Goal: Task Accomplishment & Management: Complete application form

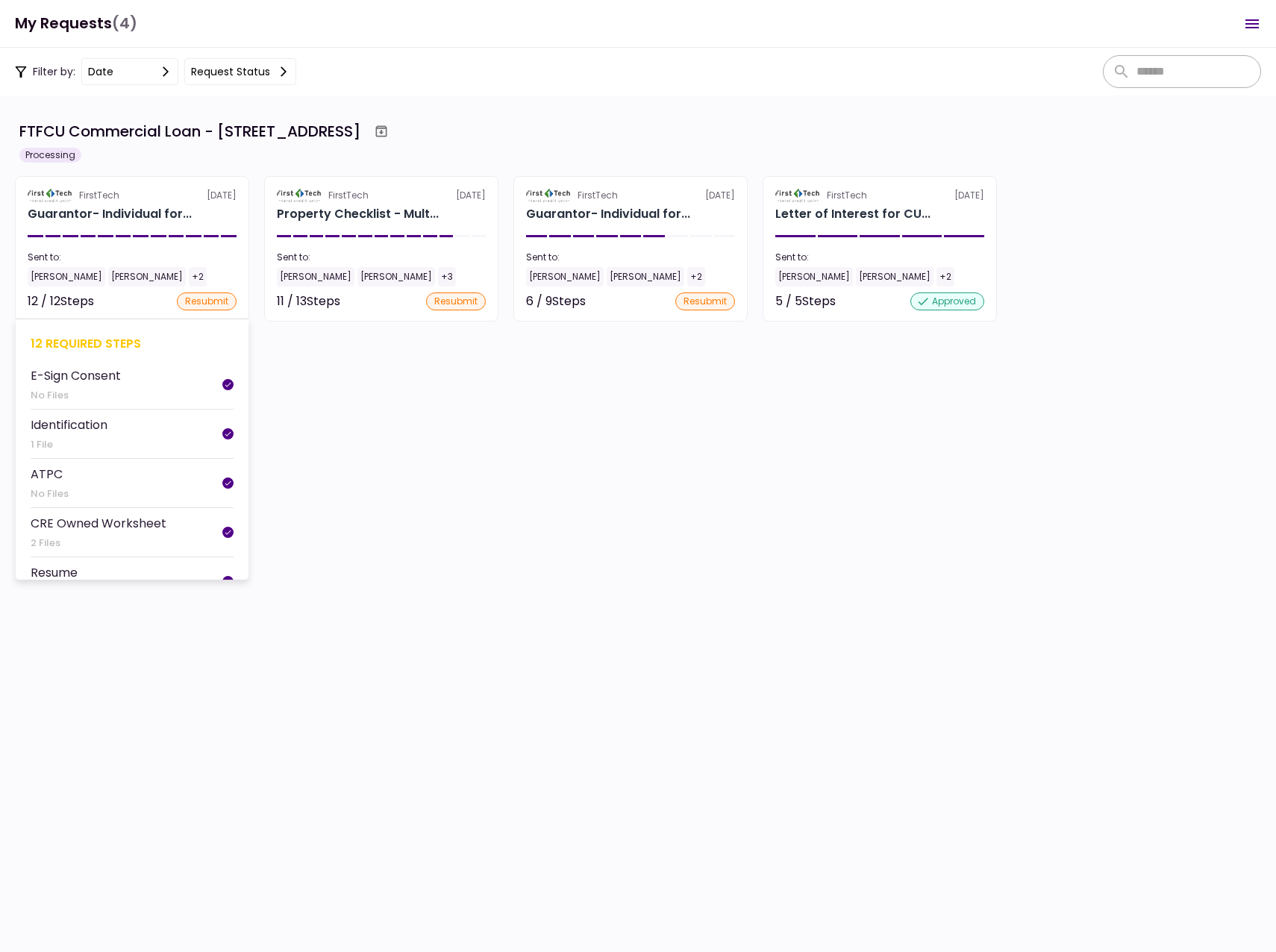
click at [53, 275] on div "[PERSON_NAME]" at bounding box center [67, 276] width 78 height 19
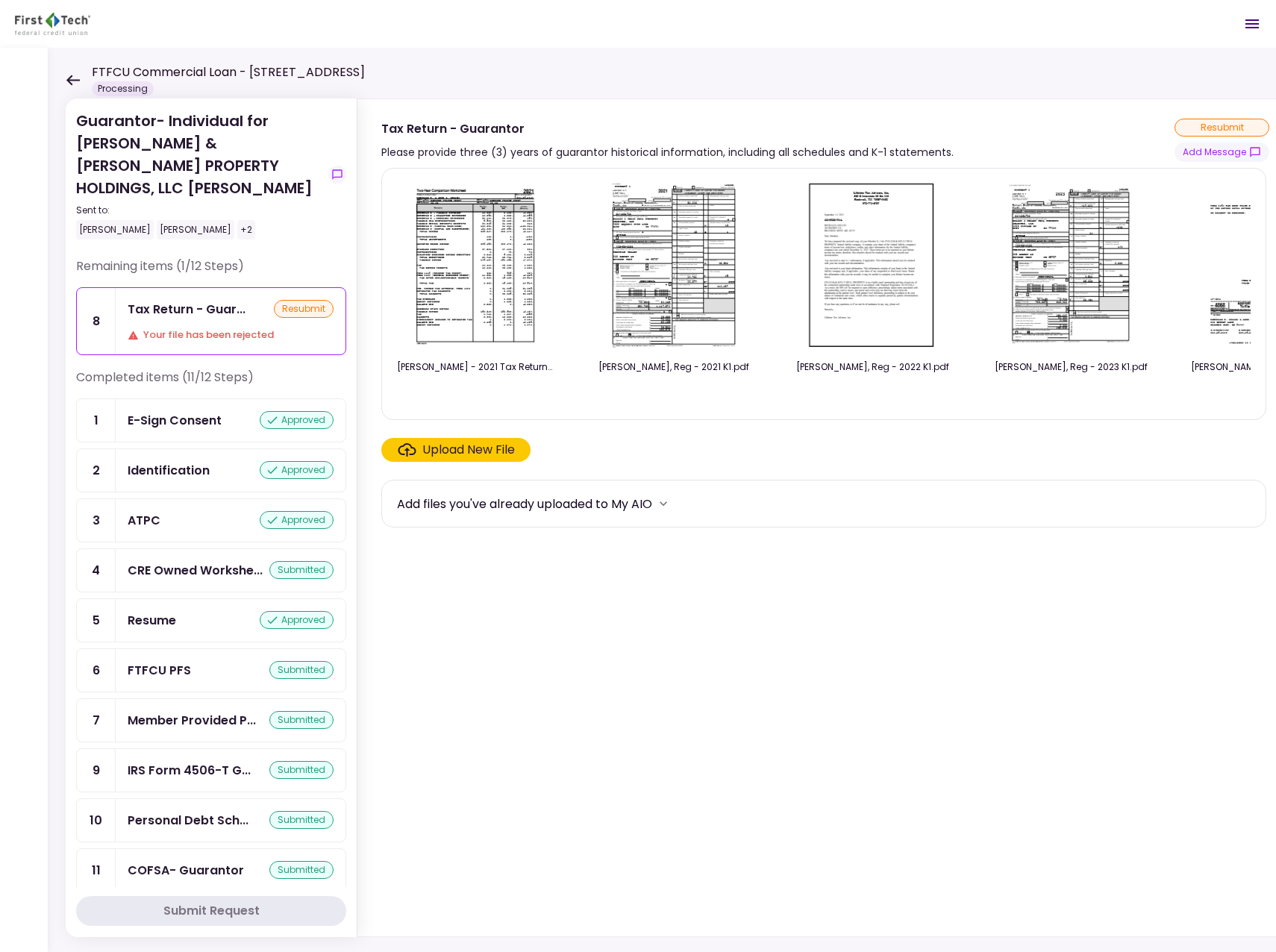
click at [73, 77] on icon at bounding box center [73, 80] width 14 height 11
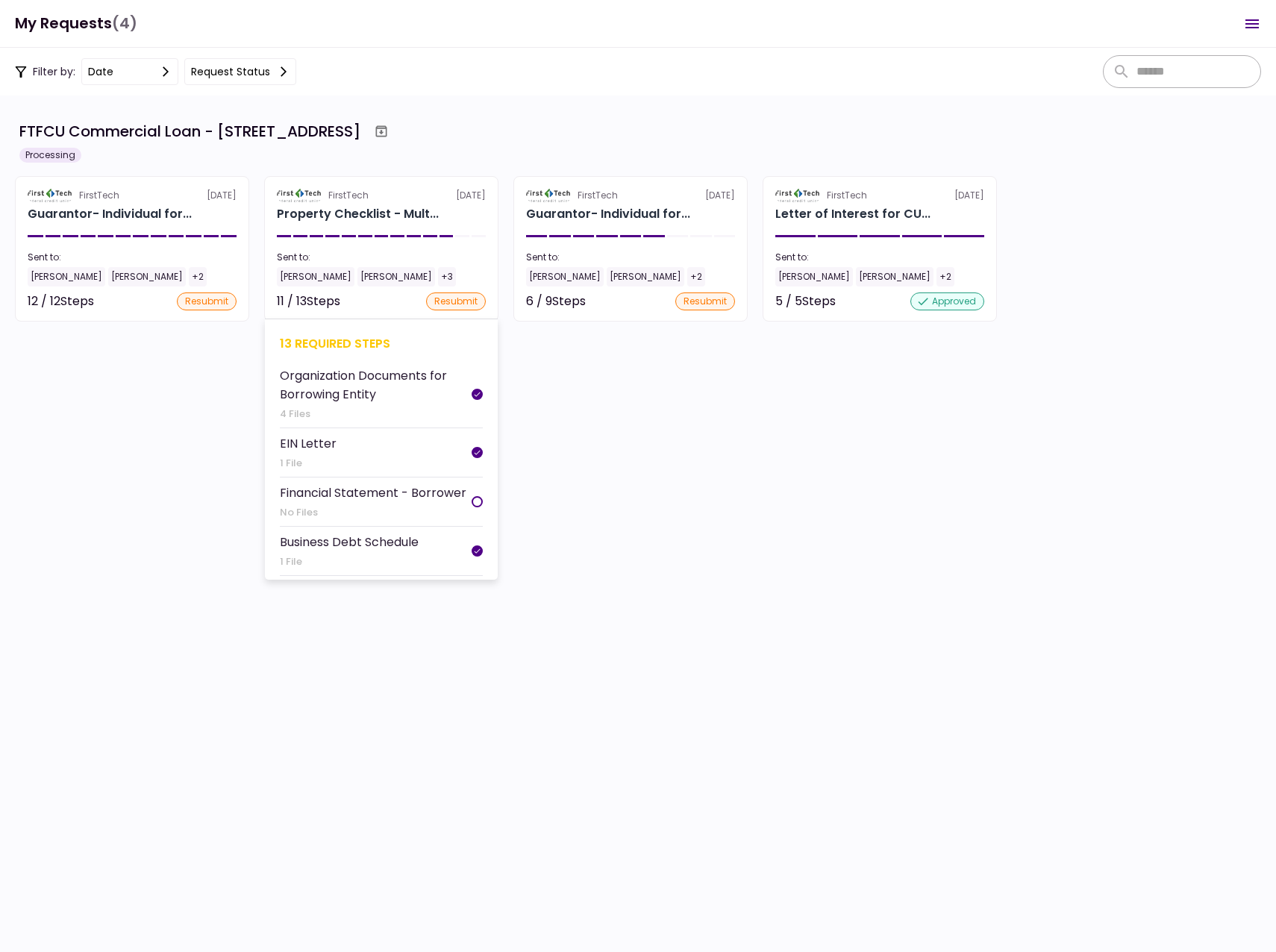
click at [306, 276] on div "[PERSON_NAME]" at bounding box center [316, 276] width 78 height 19
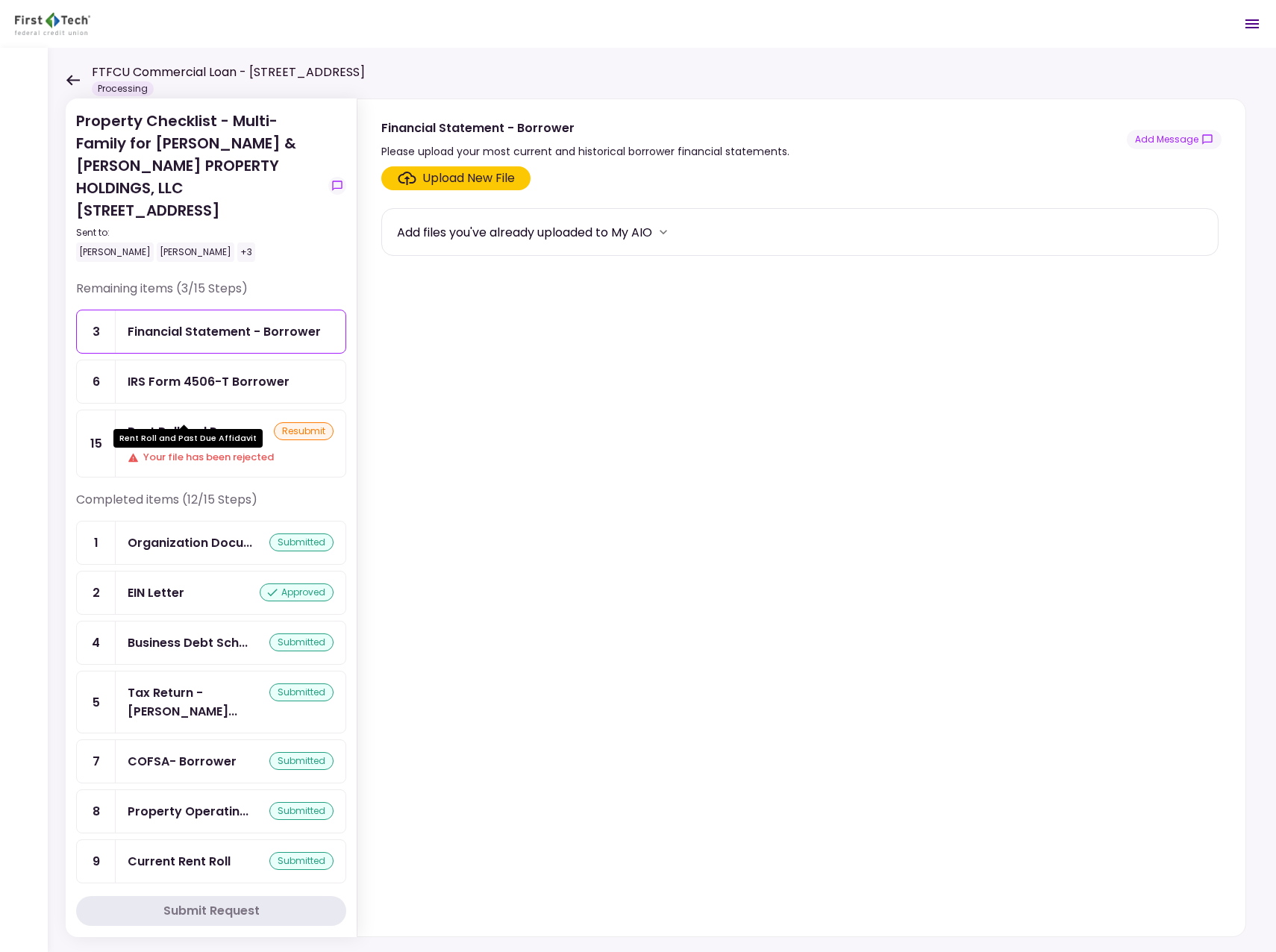
click at [192, 422] on div "Rent Roll and Pas..." at bounding box center [184, 431] width 114 height 18
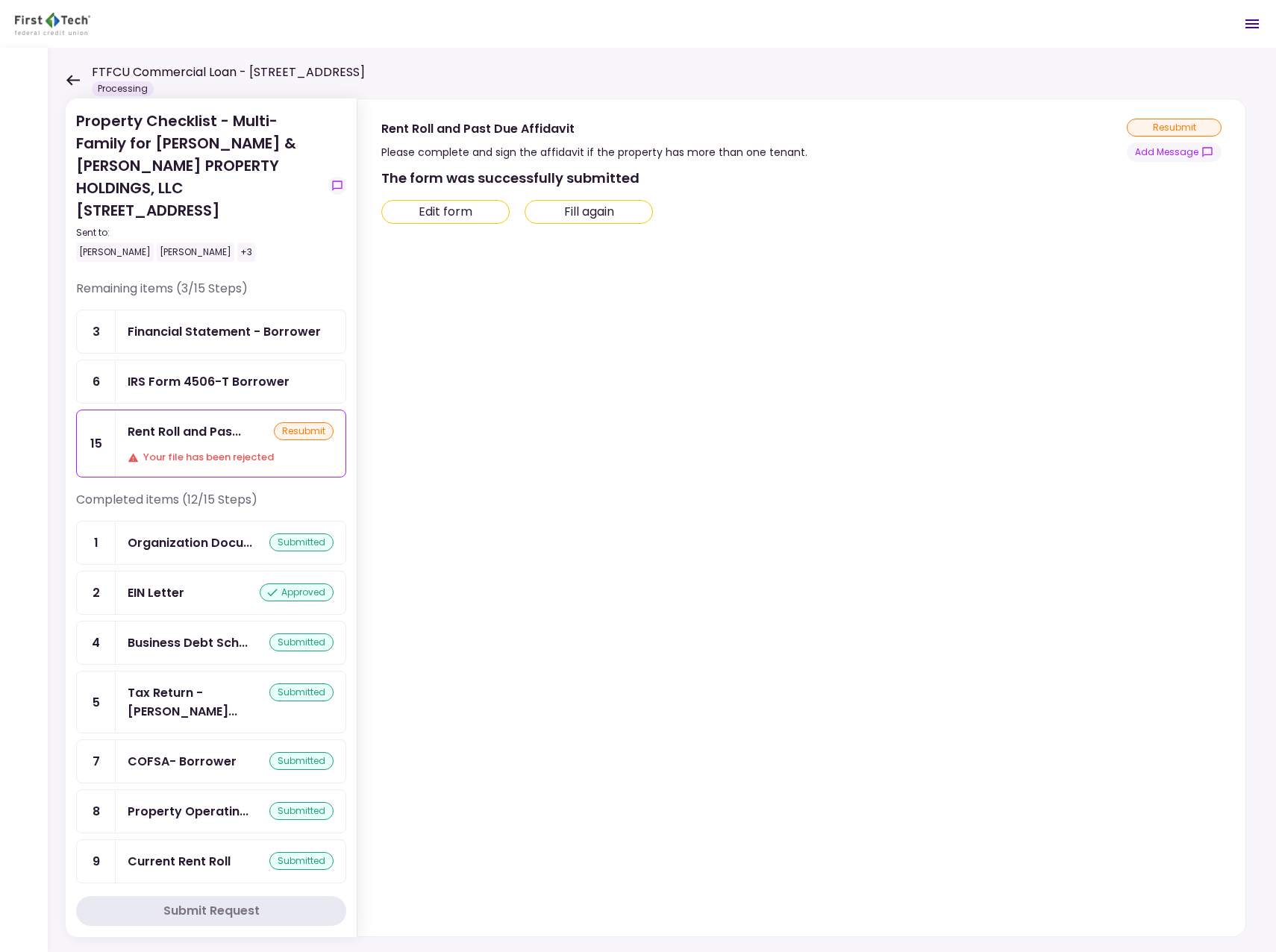
click at [191, 322] on div "Financial Statement - Borrower" at bounding box center [224, 331] width 193 height 18
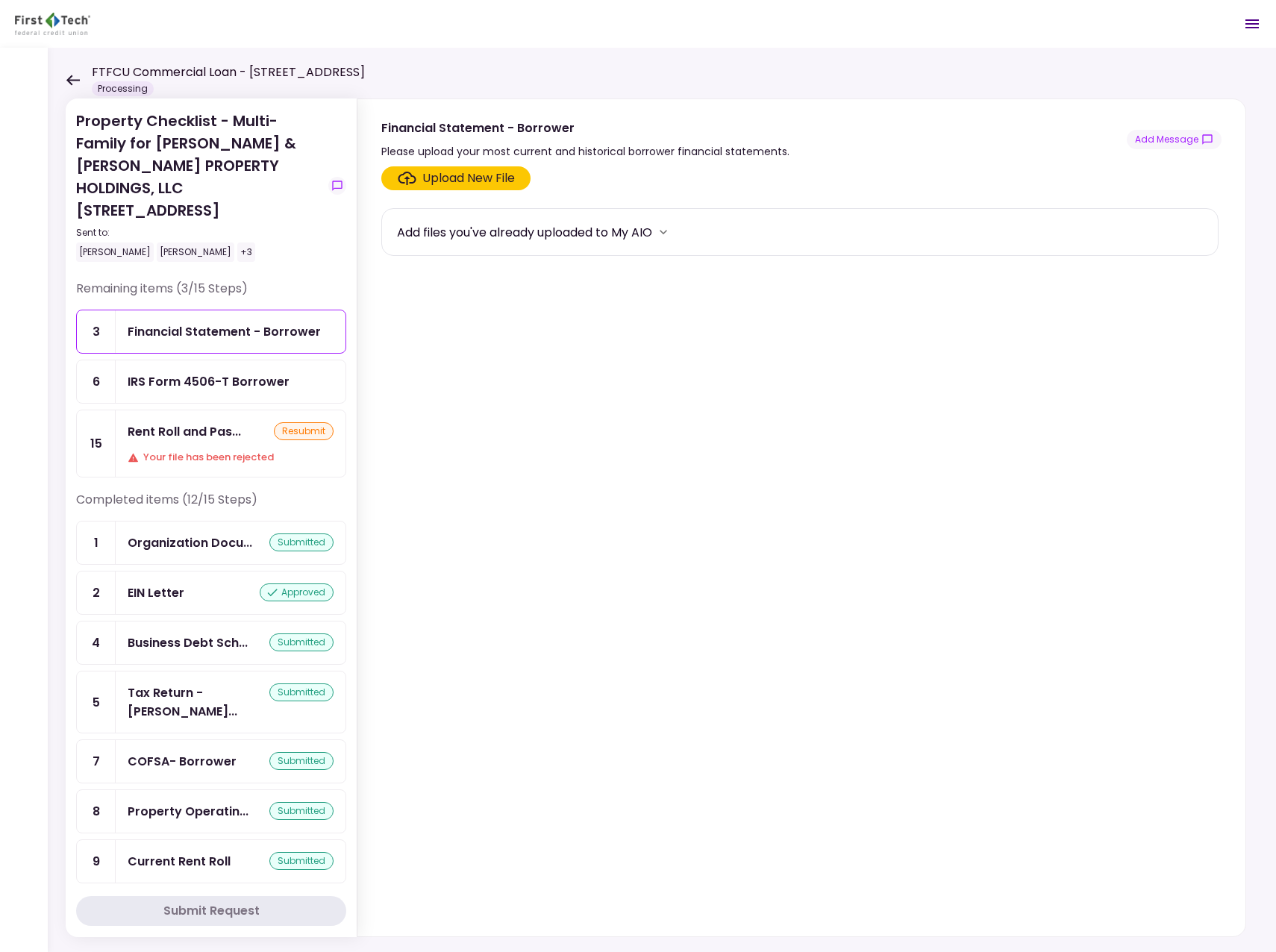
click at [72, 79] on icon at bounding box center [73, 79] width 13 height 10
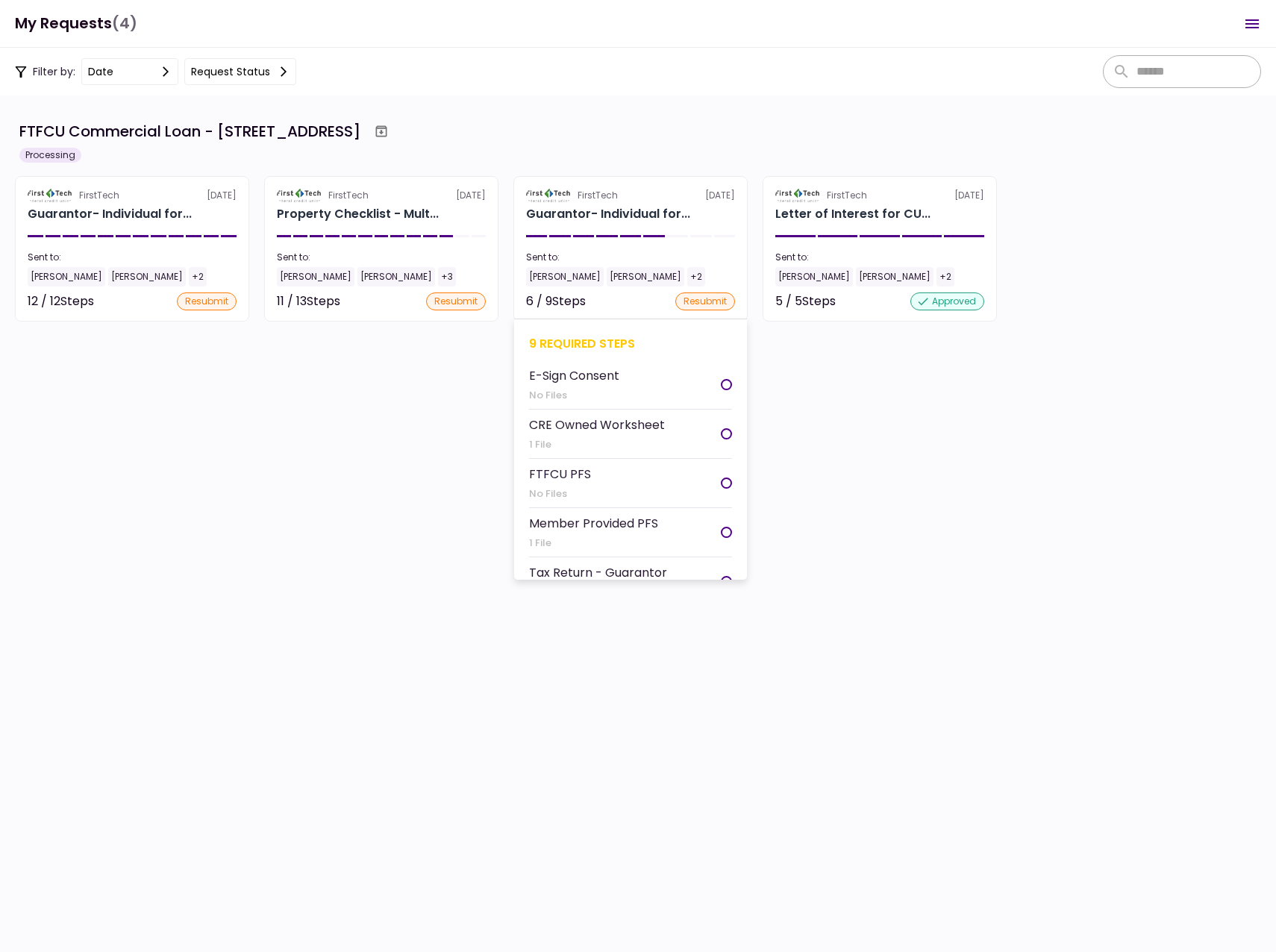
click at [568, 281] on div "[PERSON_NAME]" at bounding box center [565, 276] width 78 height 19
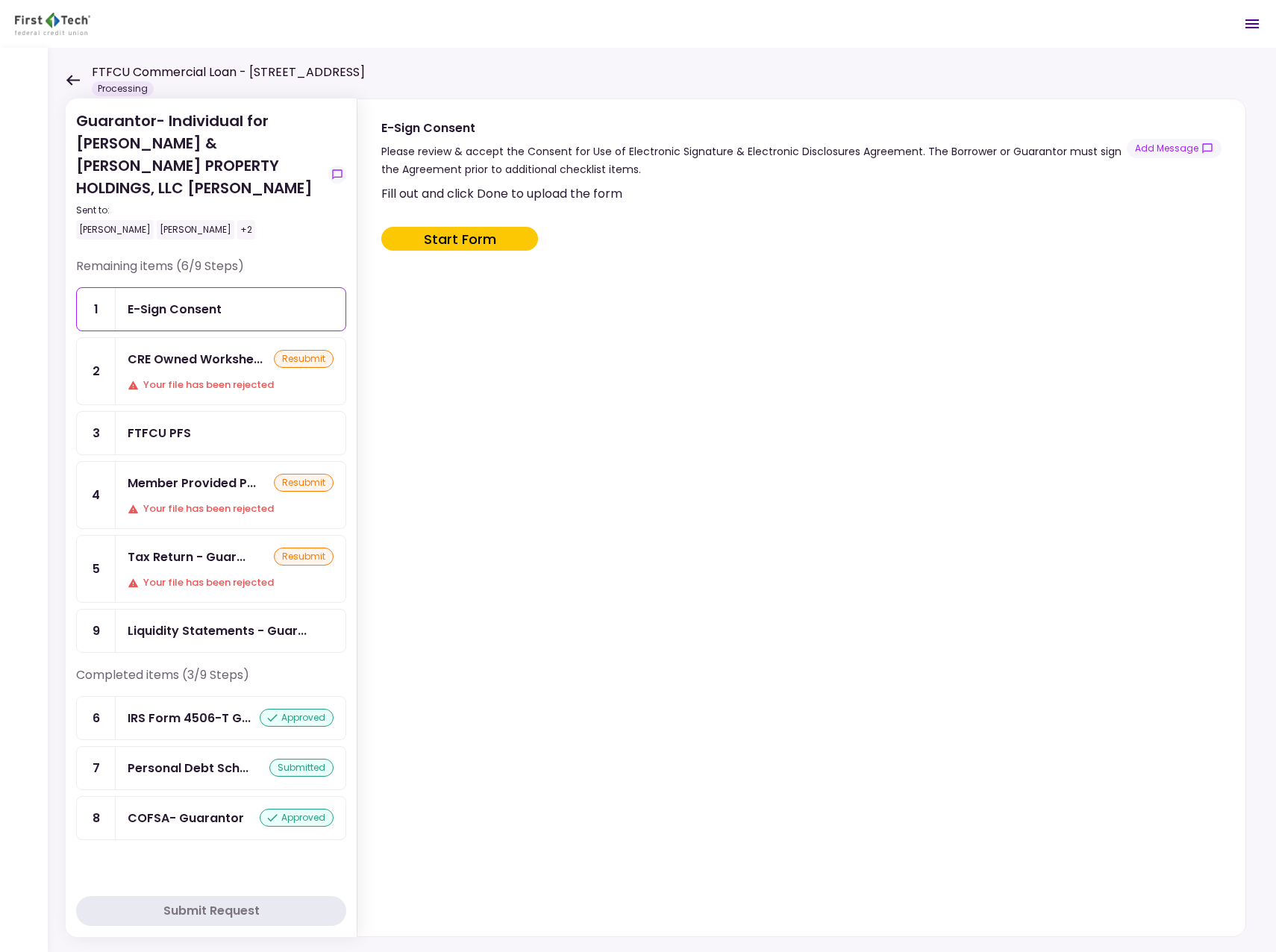
click at [170, 424] on div "FTFCU PFS" at bounding box center [160, 433] width 64 height 18
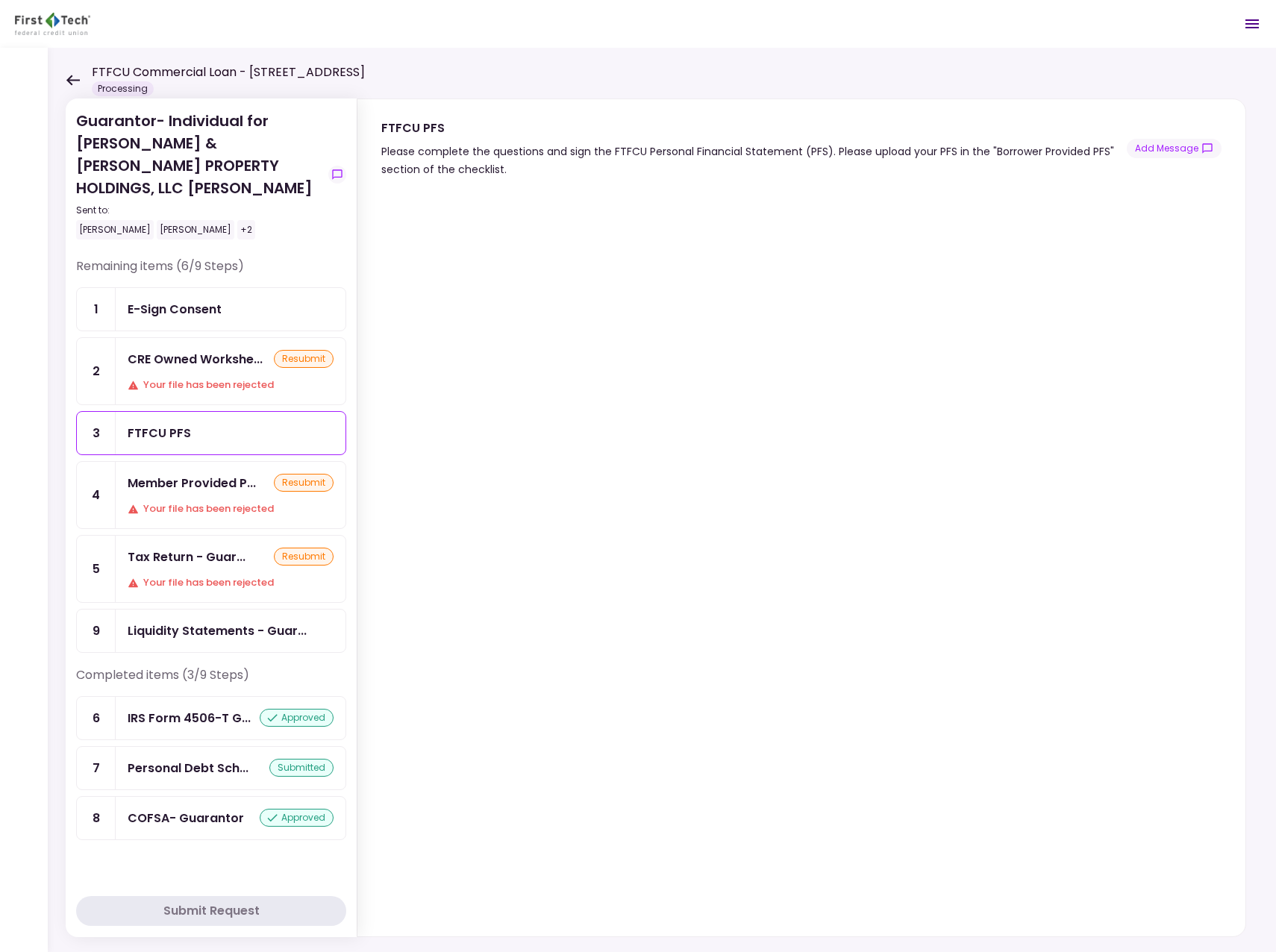
click at [207, 471] on div "Member Provided P... resubmit Your file has been rejected" at bounding box center [230, 495] width 229 height 67
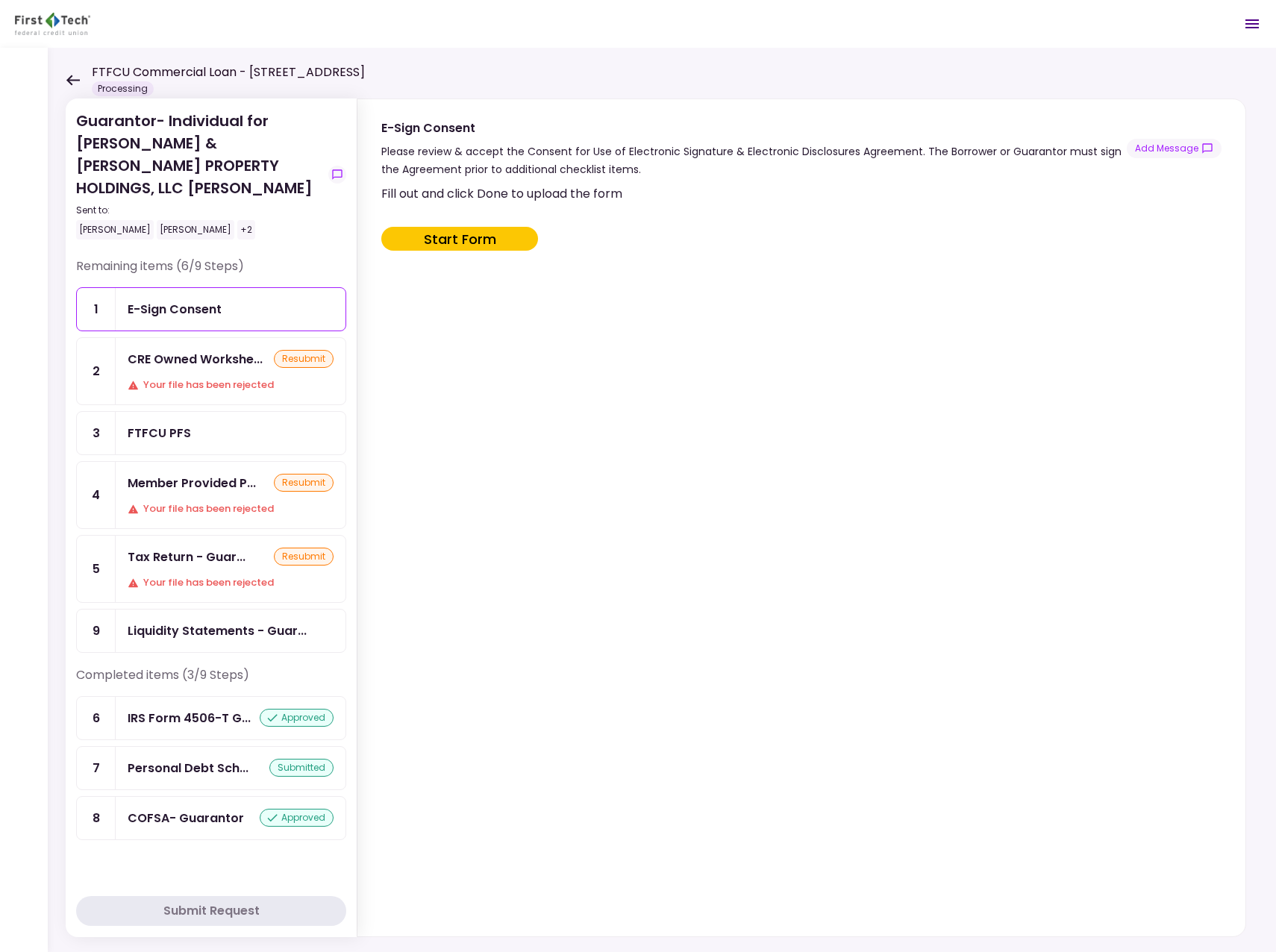
click at [67, 78] on icon at bounding box center [73, 80] width 14 height 11
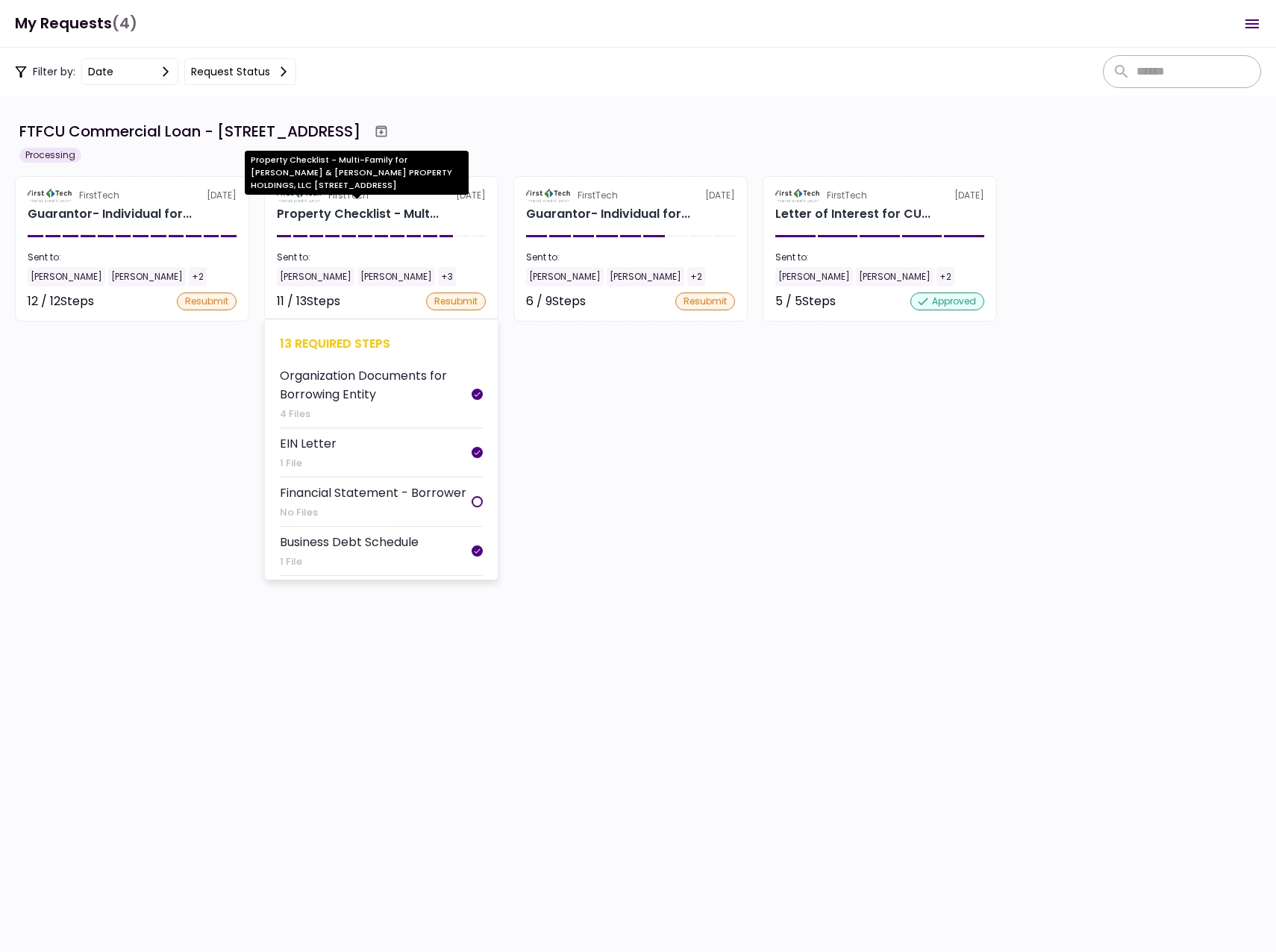
click at [353, 215] on div "Property Checklist - Mult..." at bounding box center [358, 214] width 162 height 18
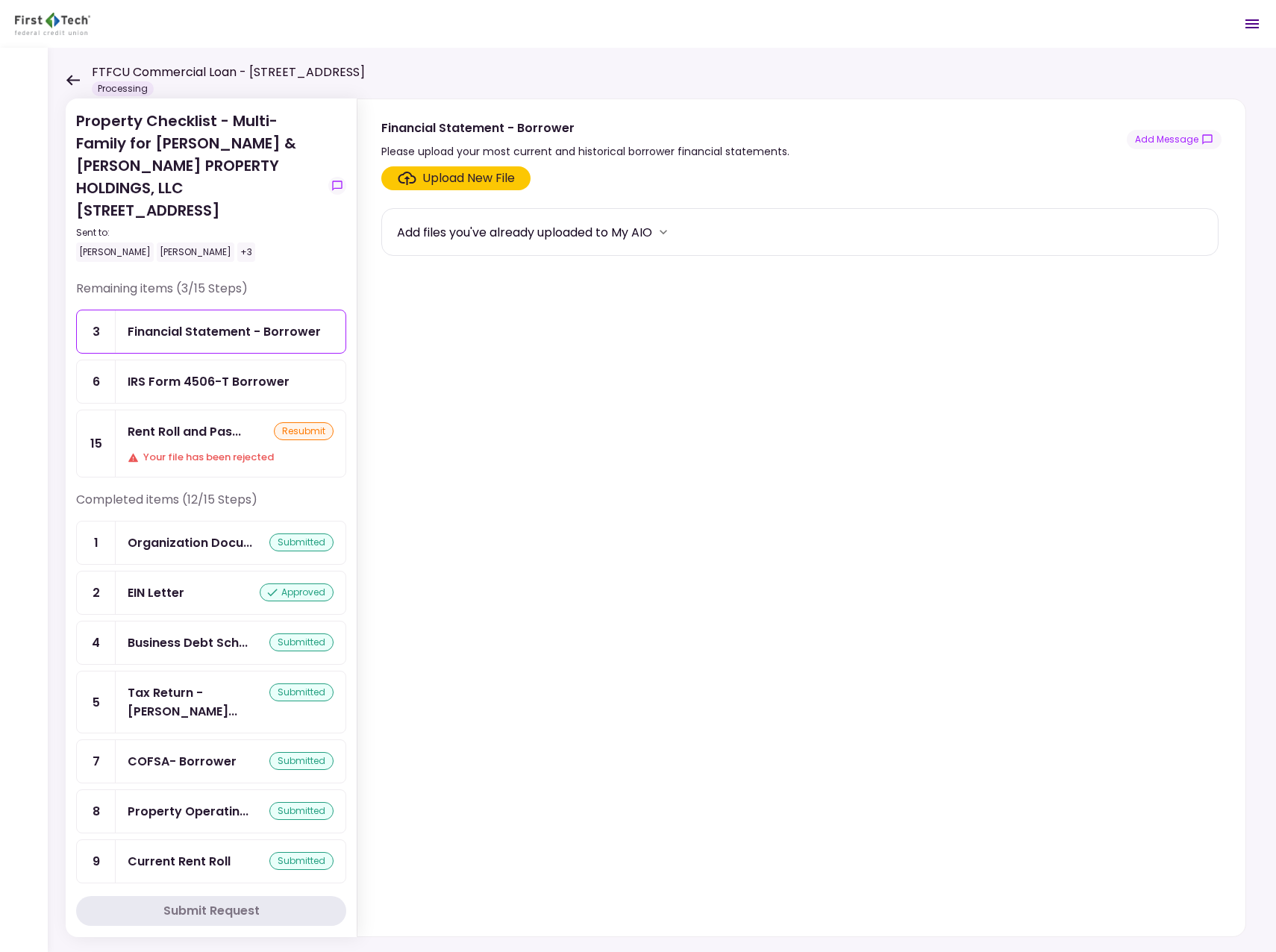
click at [224, 372] on div "IRS Form 4506-T Borrower" at bounding box center [209, 381] width 162 height 18
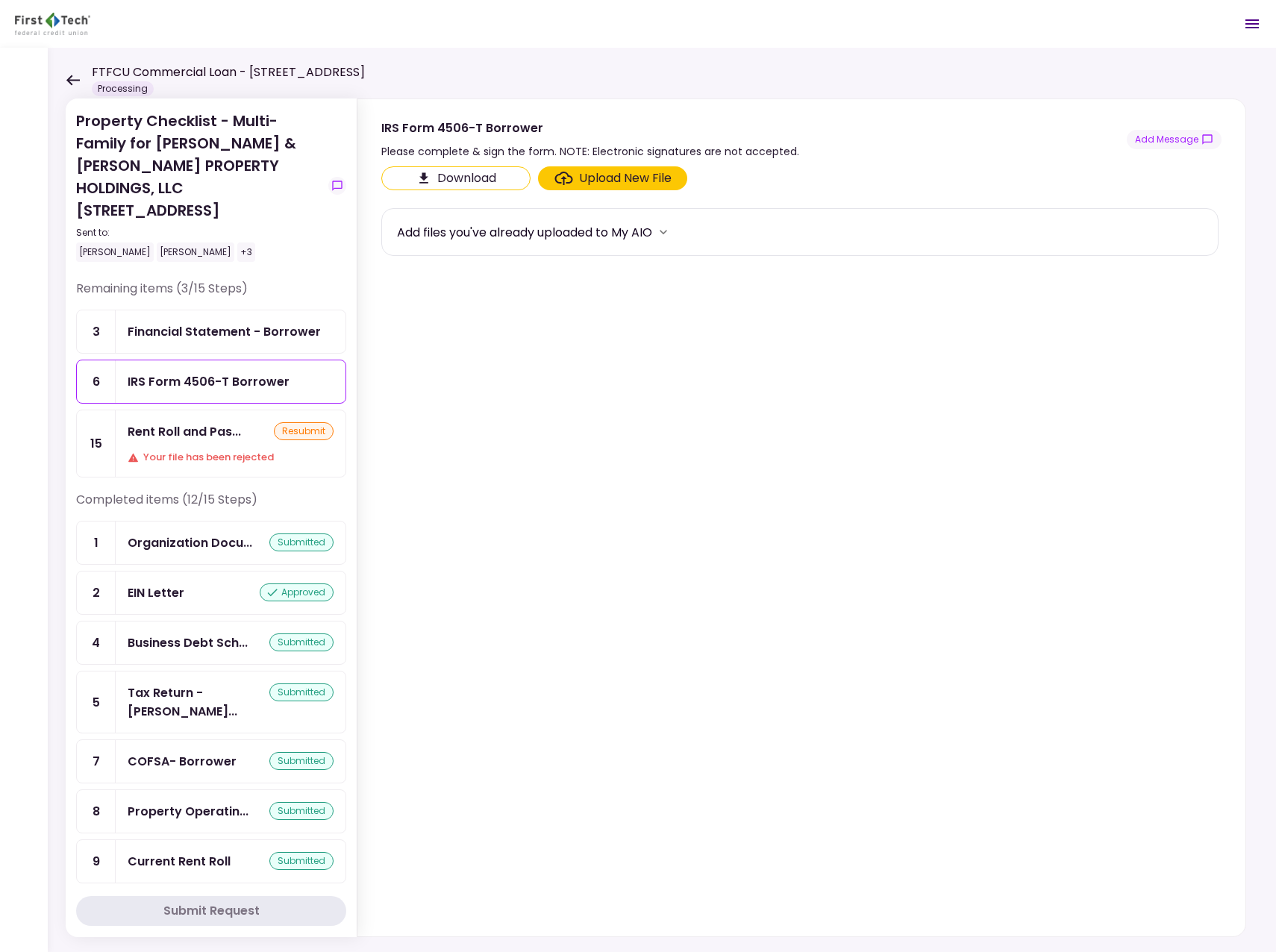
click at [624, 175] on div "Upload New File" at bounding box center [625, 178] width 93 height 18
click at [0, 0] on input "Upload New File" at bounding box center [0, 0] width 0 height 0
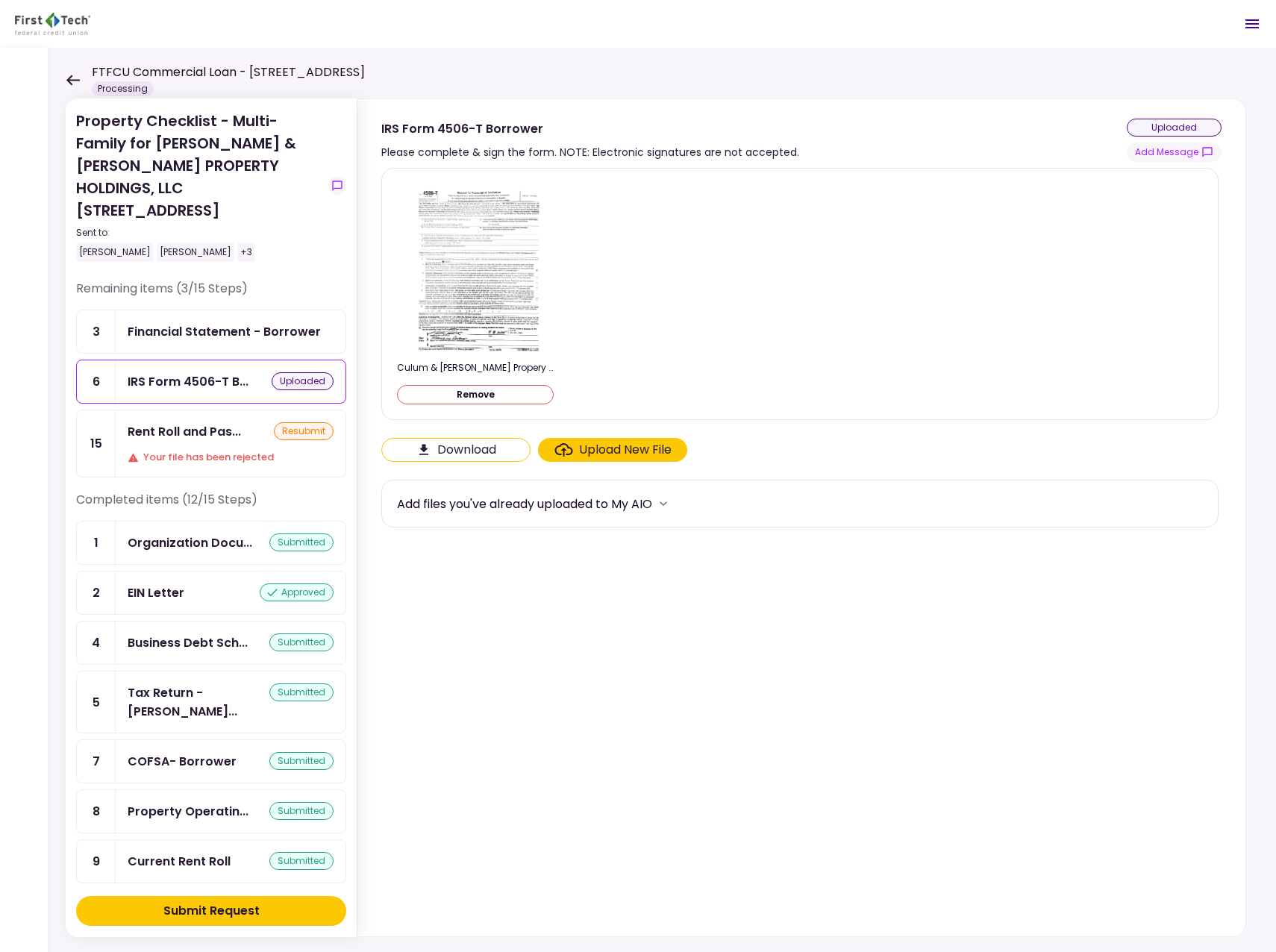
click at [215, 911] on div "Submit Request" at bounding box center [211, 911] width 96 height 18
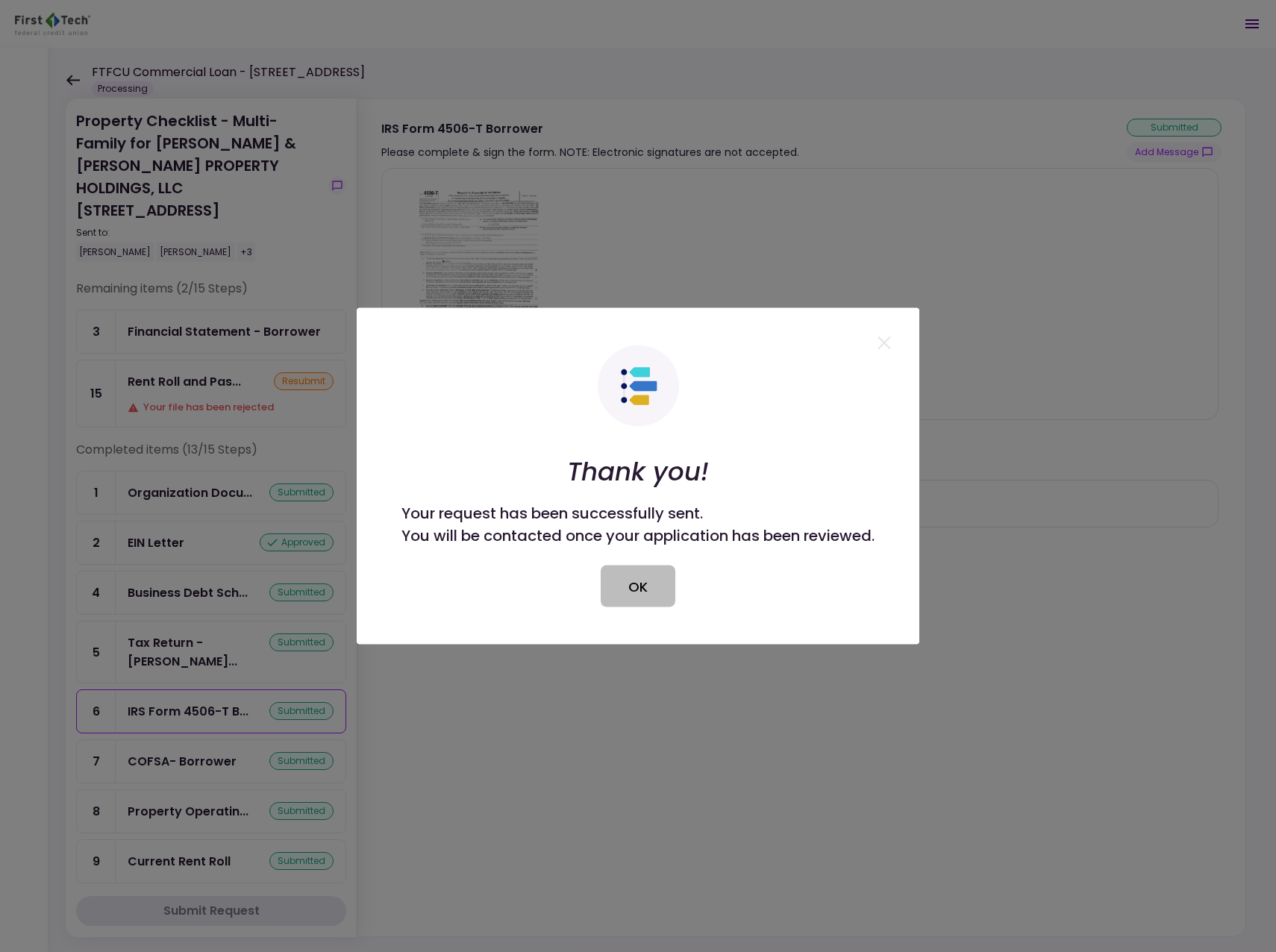
click at [635, 590] on button "OK" at bounding box center [638, 586] width 75 height 42
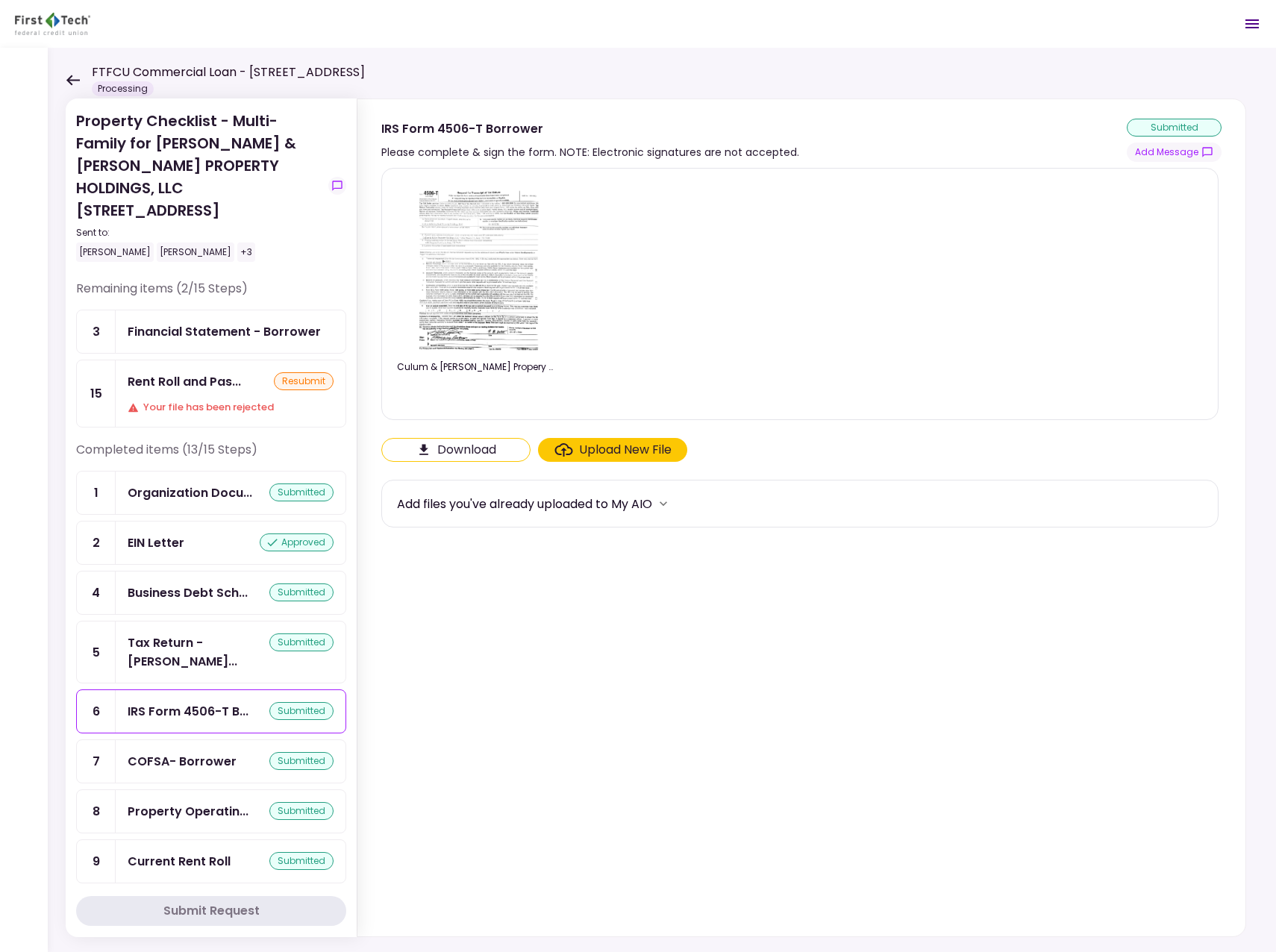
click at [689, 892] on section "Culum & Kelley Propery Holdings LLC 4506-T.pdf Download Upload New File Add fil…" at bounding box center [801, 549] width 840 height 763
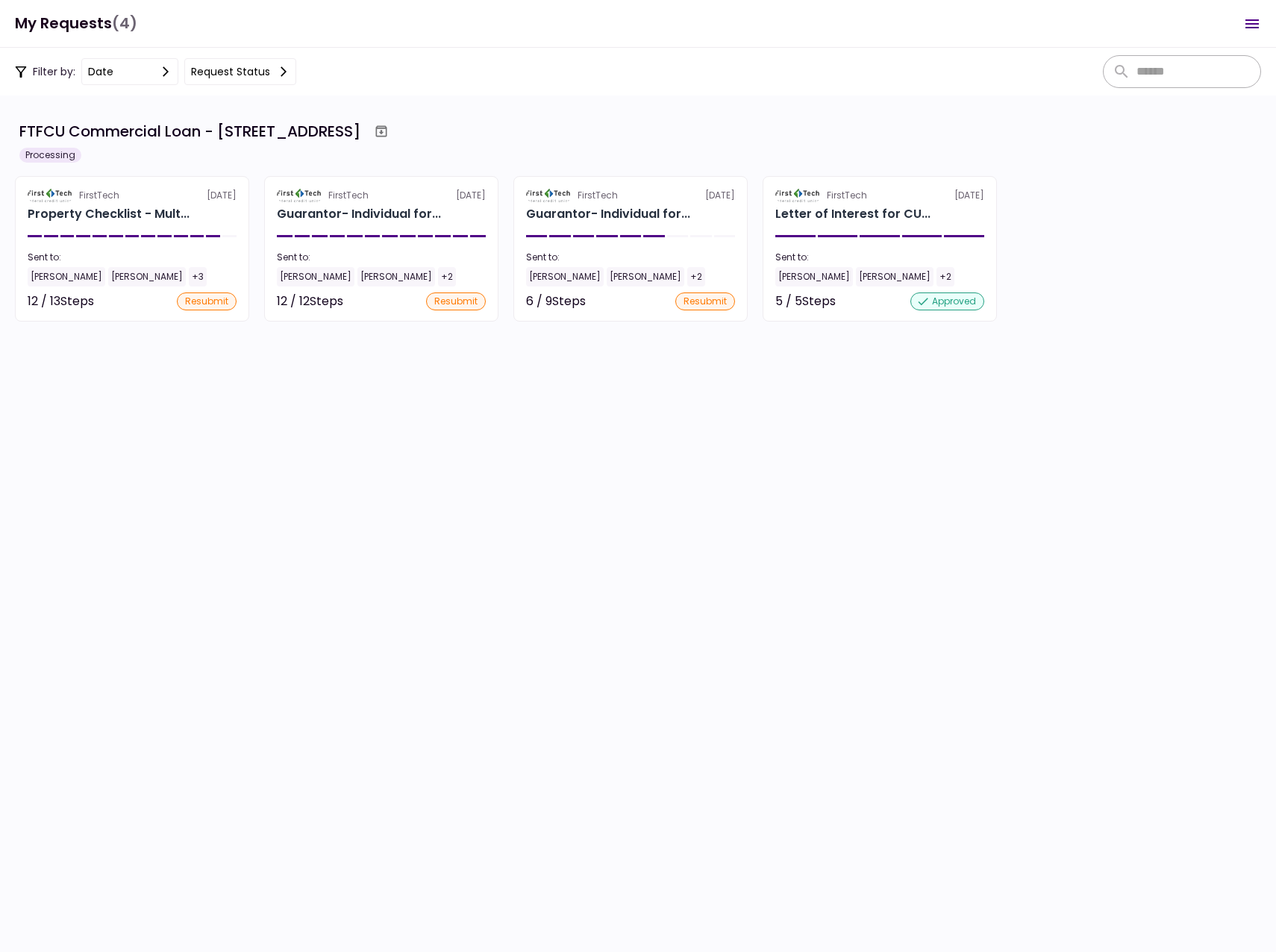
click at [567, 758] on section "FTFCU Commercial Loan - [STREET_ADDRESS] Processing FirstTech [DATE] Property C…" at bounding box center [638, 523] width 1276 height 857
